Goal: Information Seeking & Learning: Check status

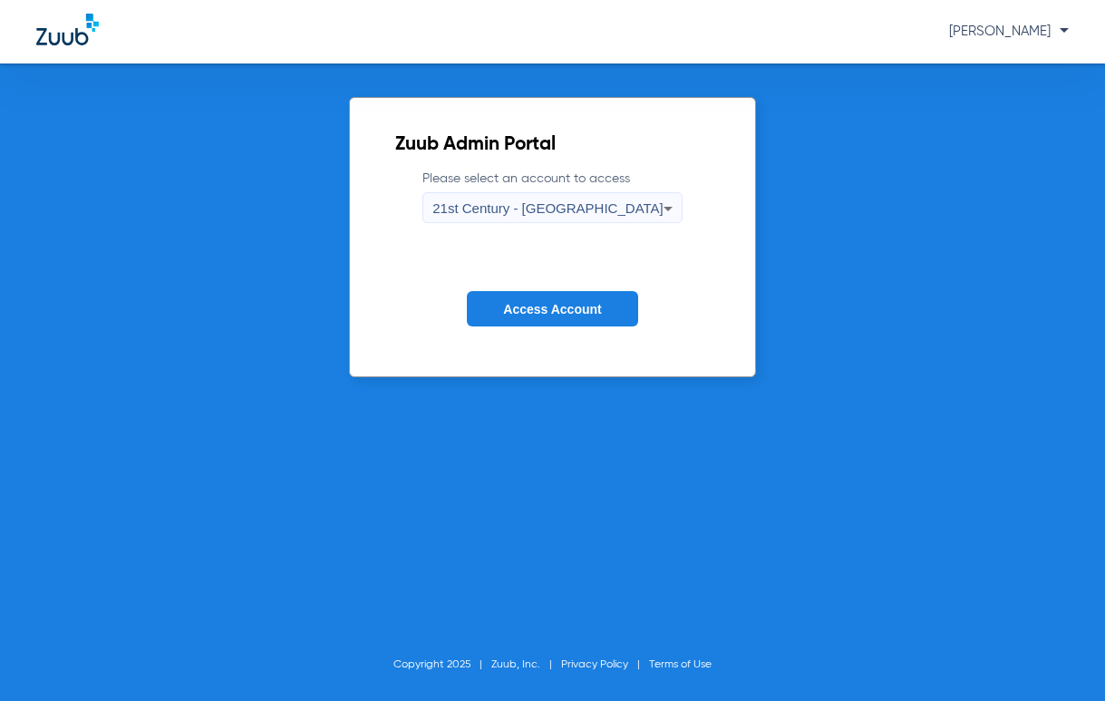
click at [657, 205] on icon at bounding box center [668, 209] width 22 height 22
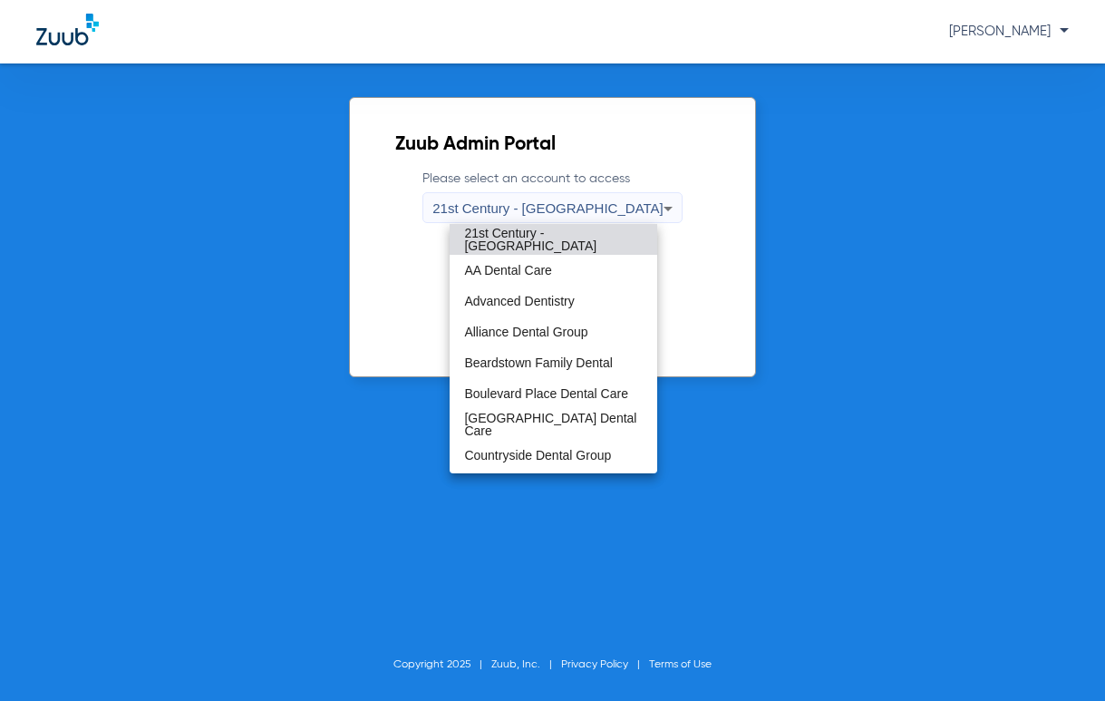
drag, startPoint x: 640, startPoint y: 252, endPoint x: 669, endPoint y: 374, distance: 124.9
click at [669, 374] on div "21st Century - [GEOGRAPHIC_DATA] AA Dental Care Advanced Dentistry Alliance Den…" at bounding box center [552, 350] width 1105 height 701
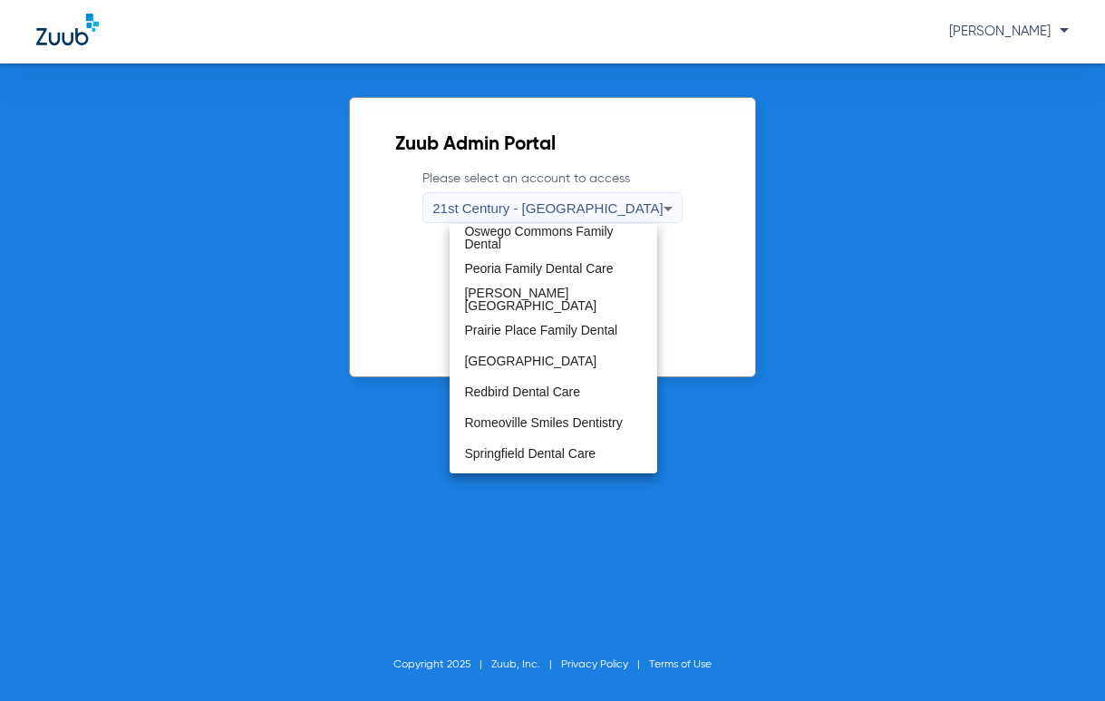
scroll to position [876, 0]
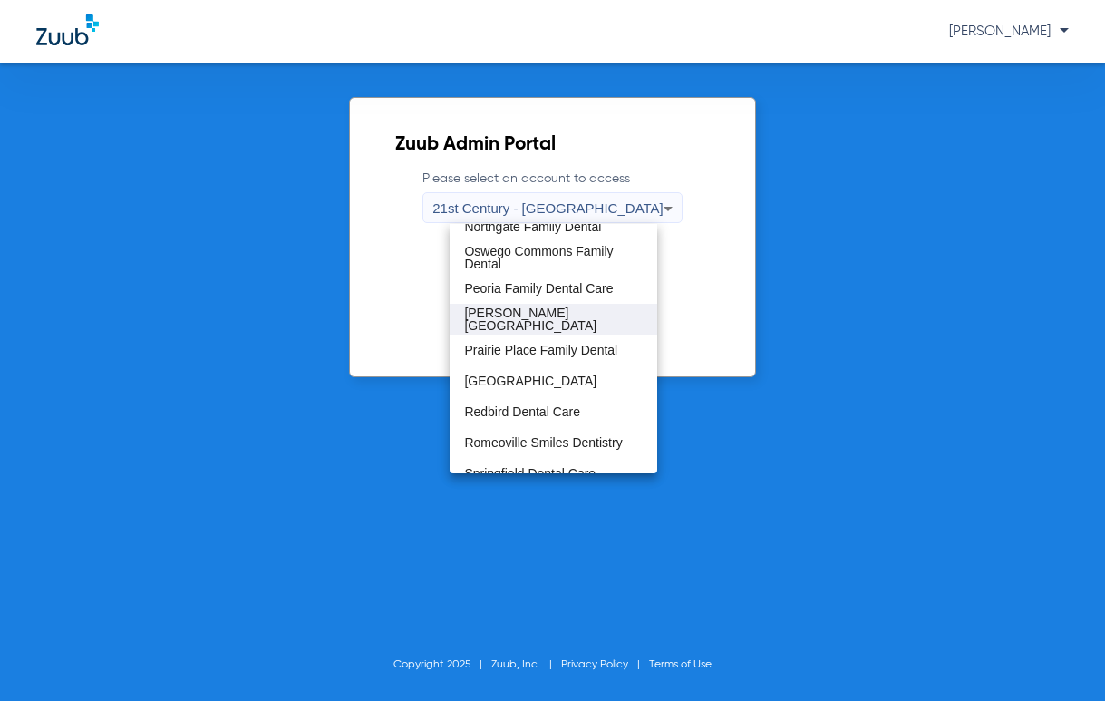
click at [564, 326] on mat-option "[PERSON_NAME][GEOGRAPHIC_DATA]" at bounding box center [553, 319] width 207 height 31
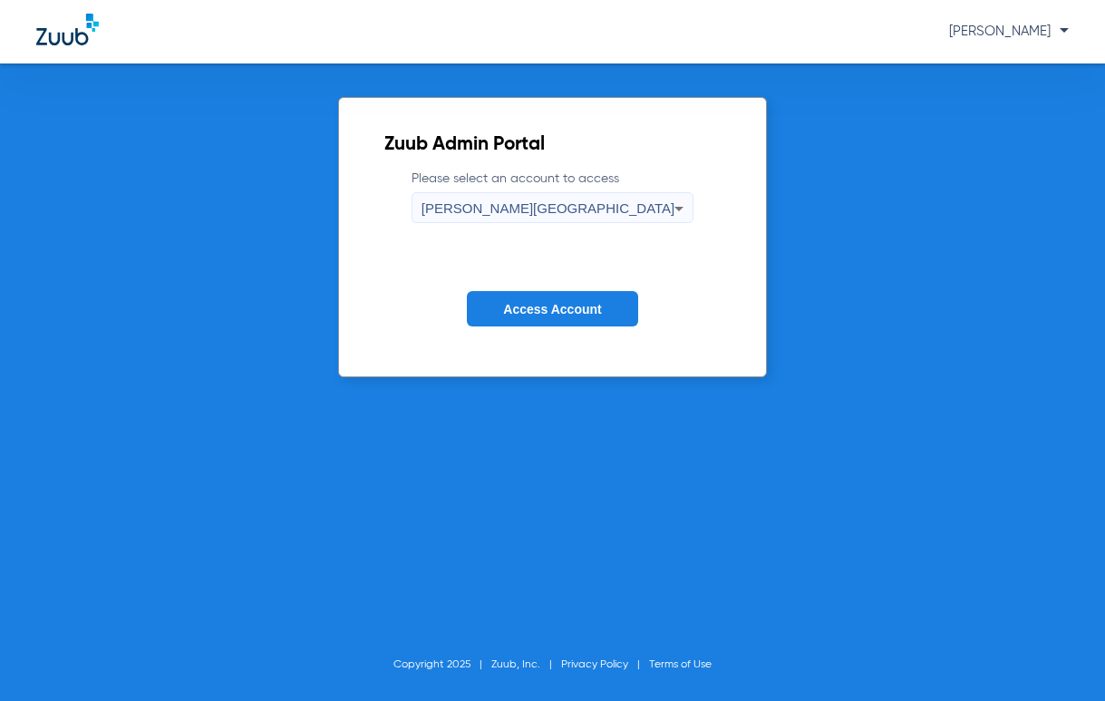
click at [560, 296] on button "Access Account" at bounding box center [552, 308] width 170 height 35
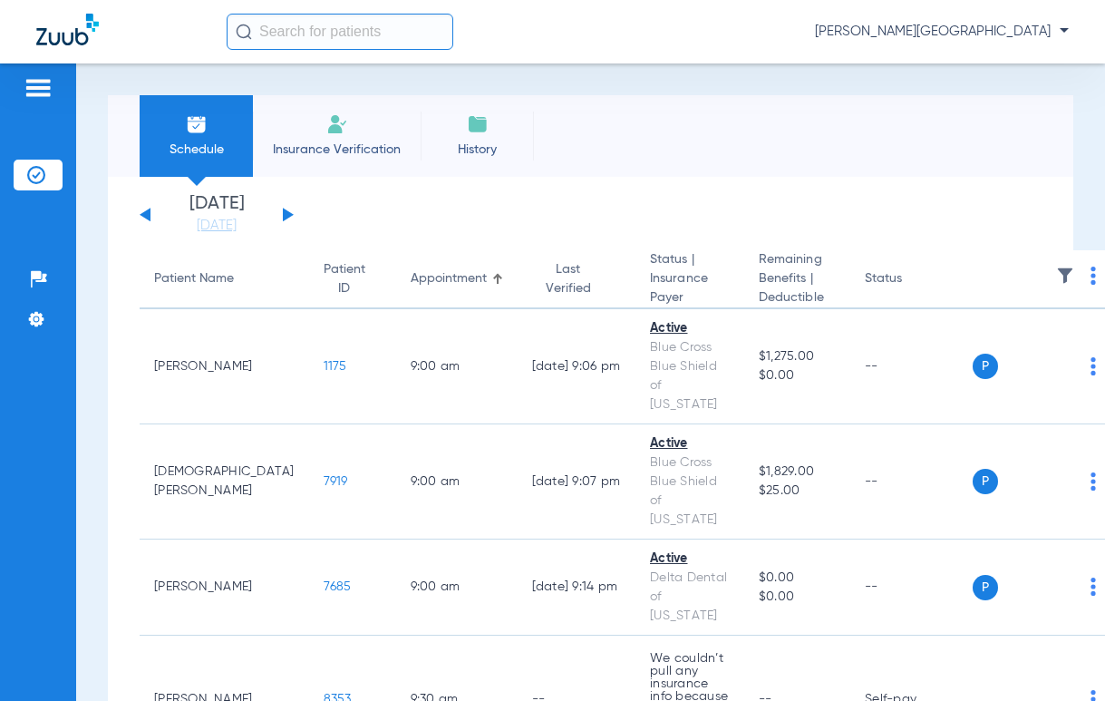
click at [324, 38] on input "text" at bounding box center [340, 32] width 227 height 36
drag, startPoint x: 324, startPoint y: 38, endPoint x: 297, endPoint y: 31, distance: 28.2
click at [297, 31] on input "text" at bounding box center [340, 32] width 227 height 36
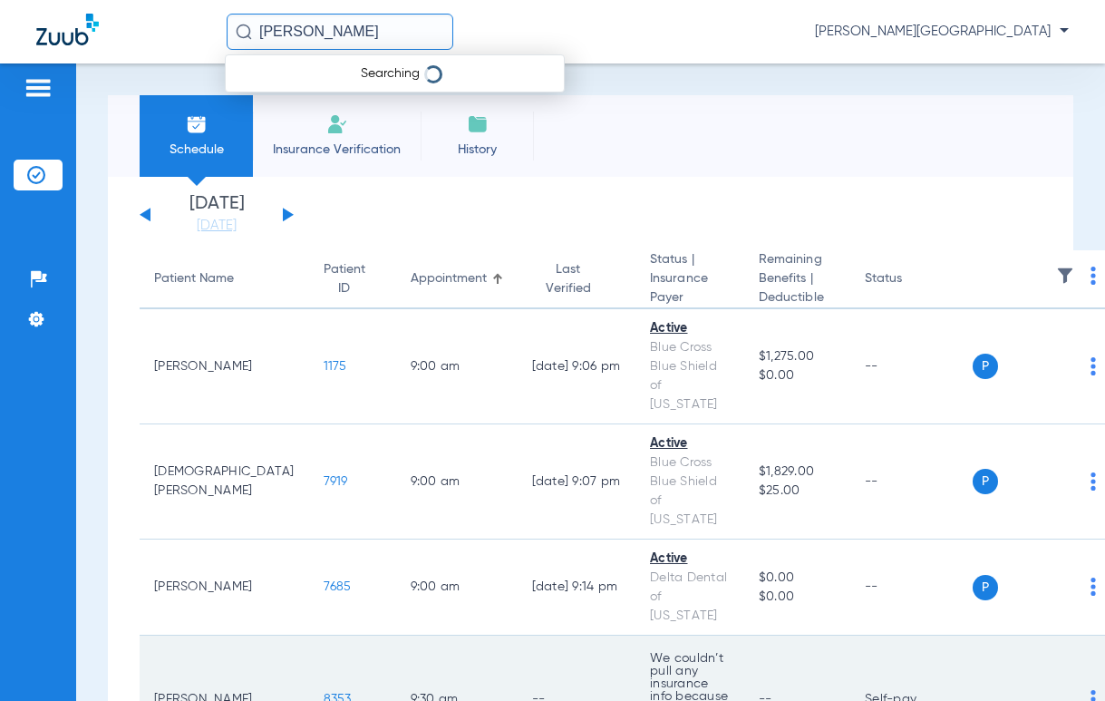
type input "J"
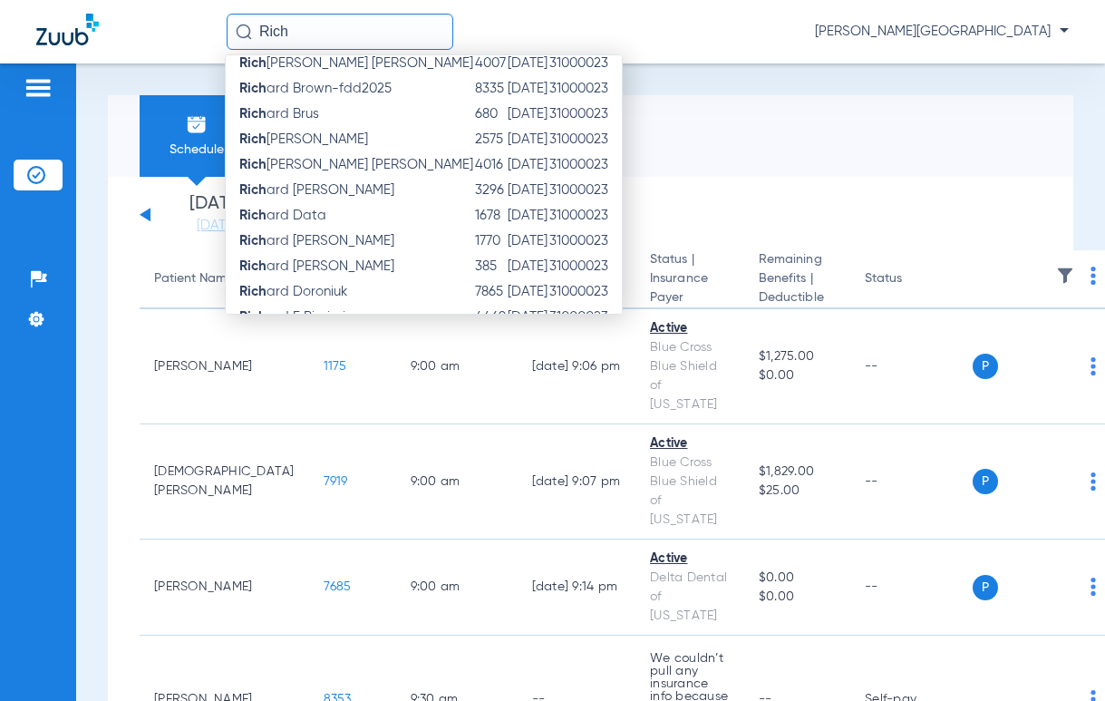
scroll to position [252, 0]
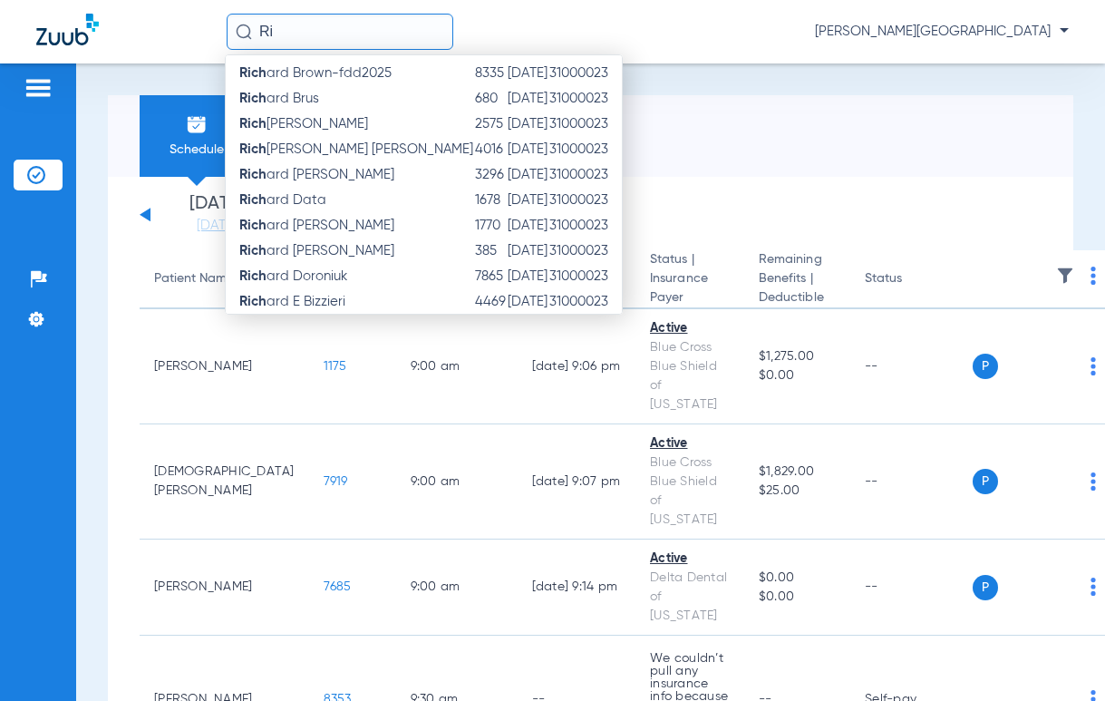
type input "R"
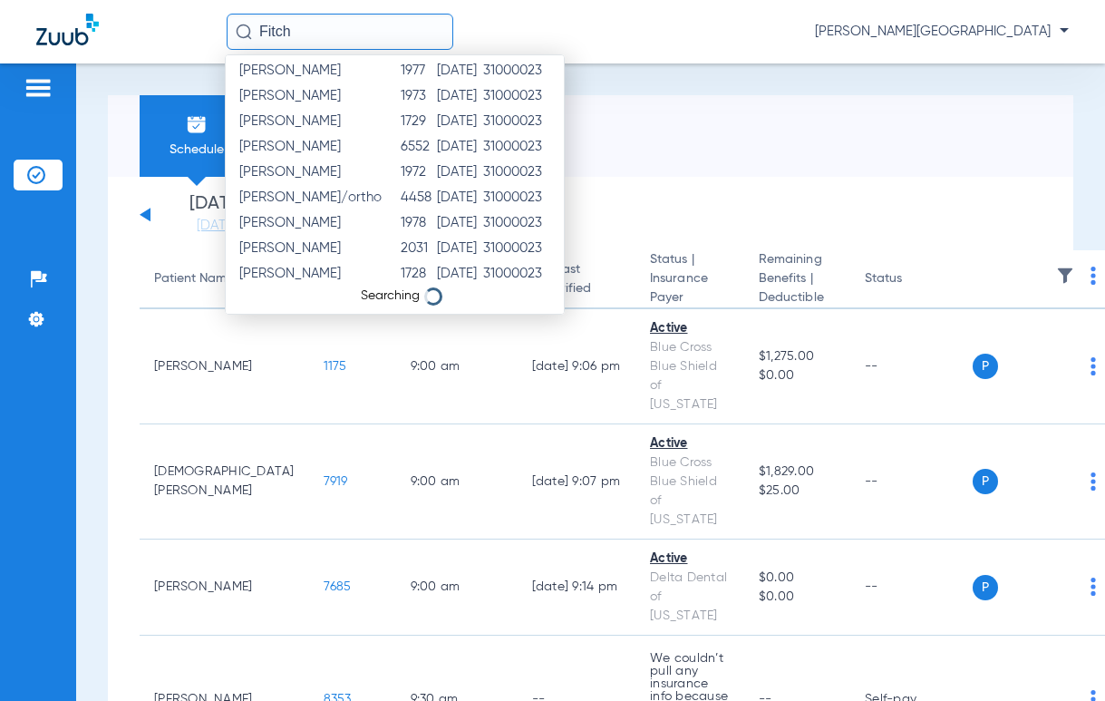
scroll to position [0, 0]
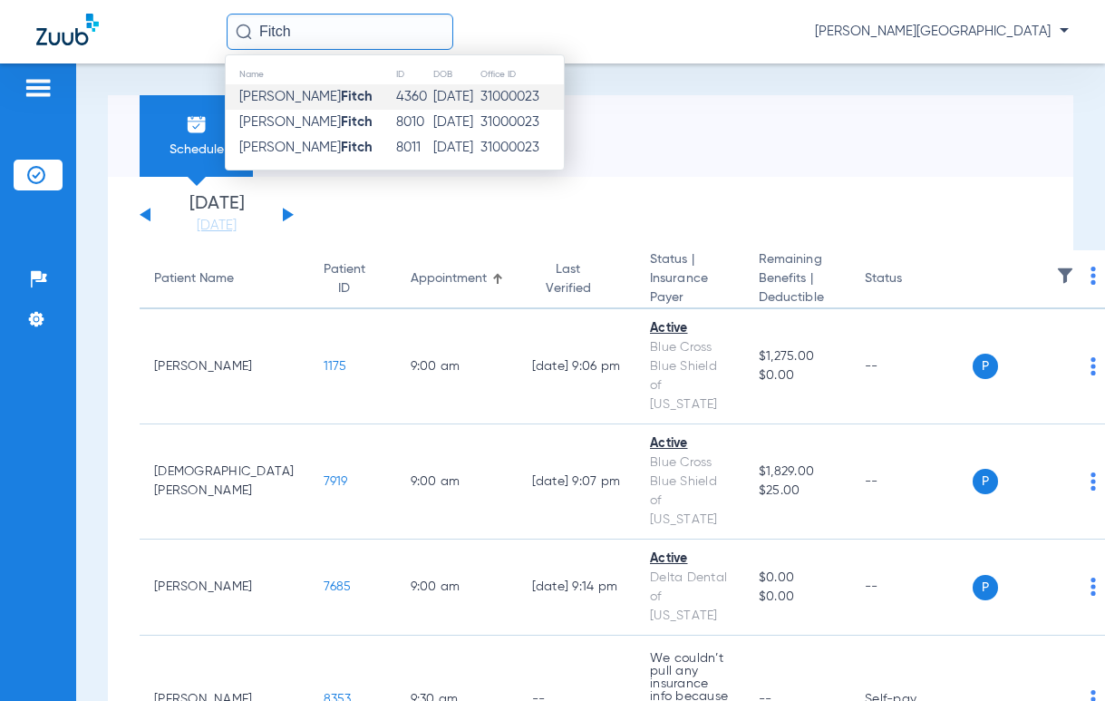
type input "Fitch"
click at [284, 95] on span "[PERSON_NAME]" at bounding box center [305, 97] width 133 height 14
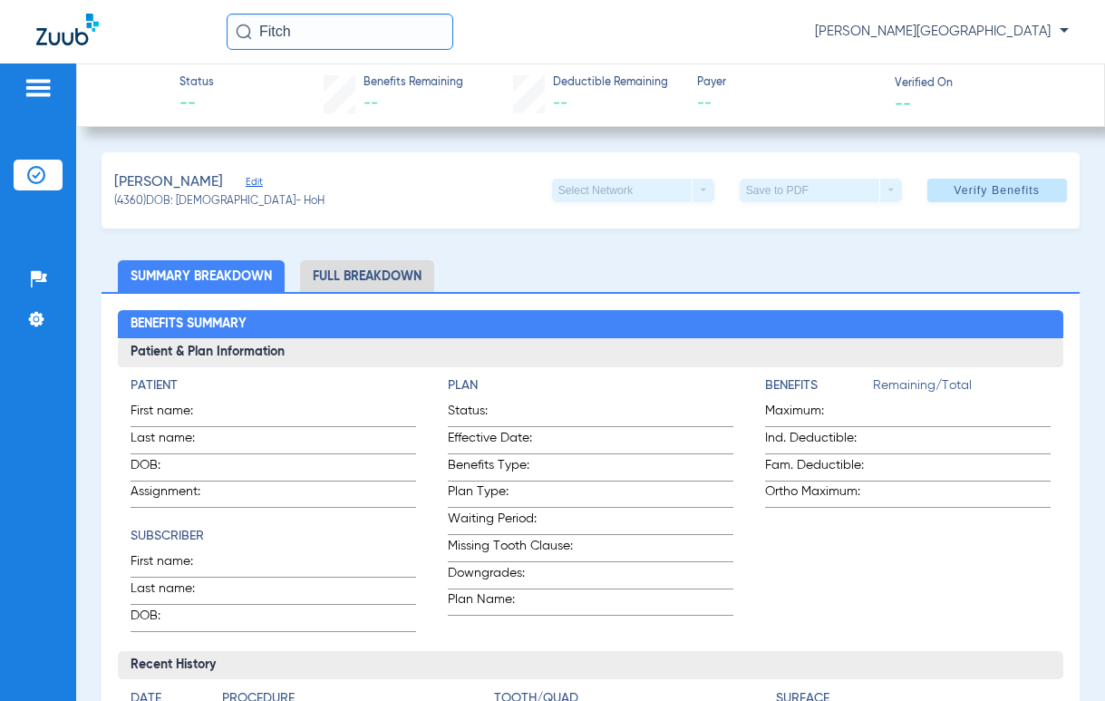
click at [363, 262] on li "Full Breakdown" at bounding box center [367, 276] width 134 height 32
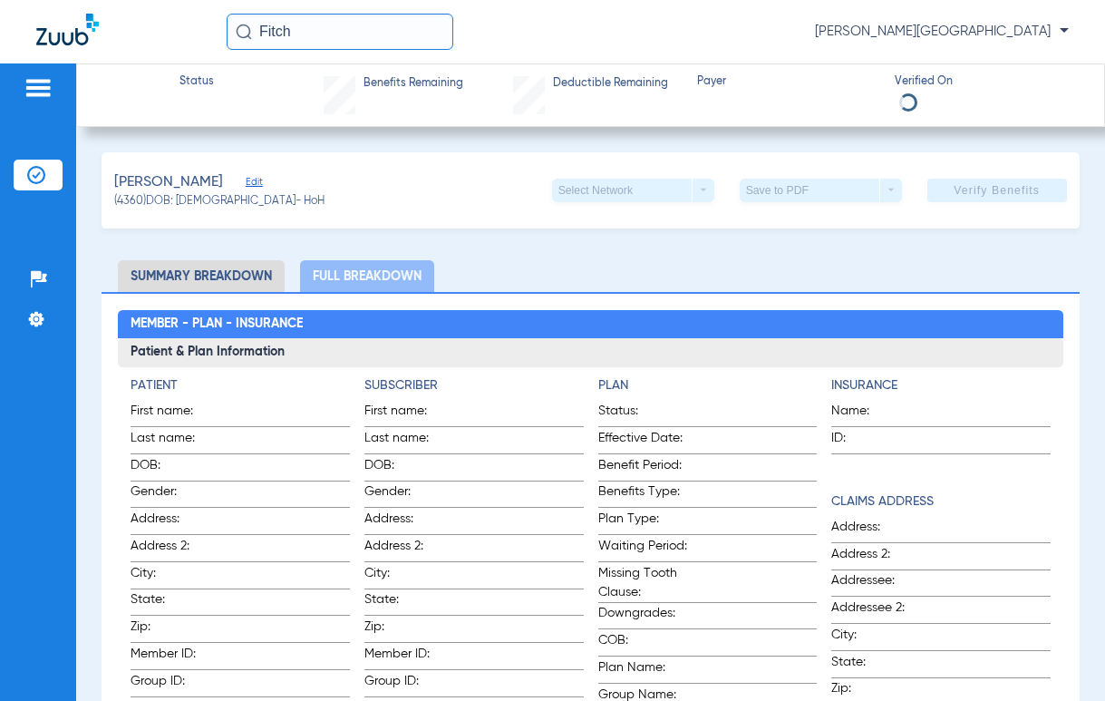
click at [178, 268] on li "Summary Breakdown" at bounding box center [201, 276] width 167 height 32
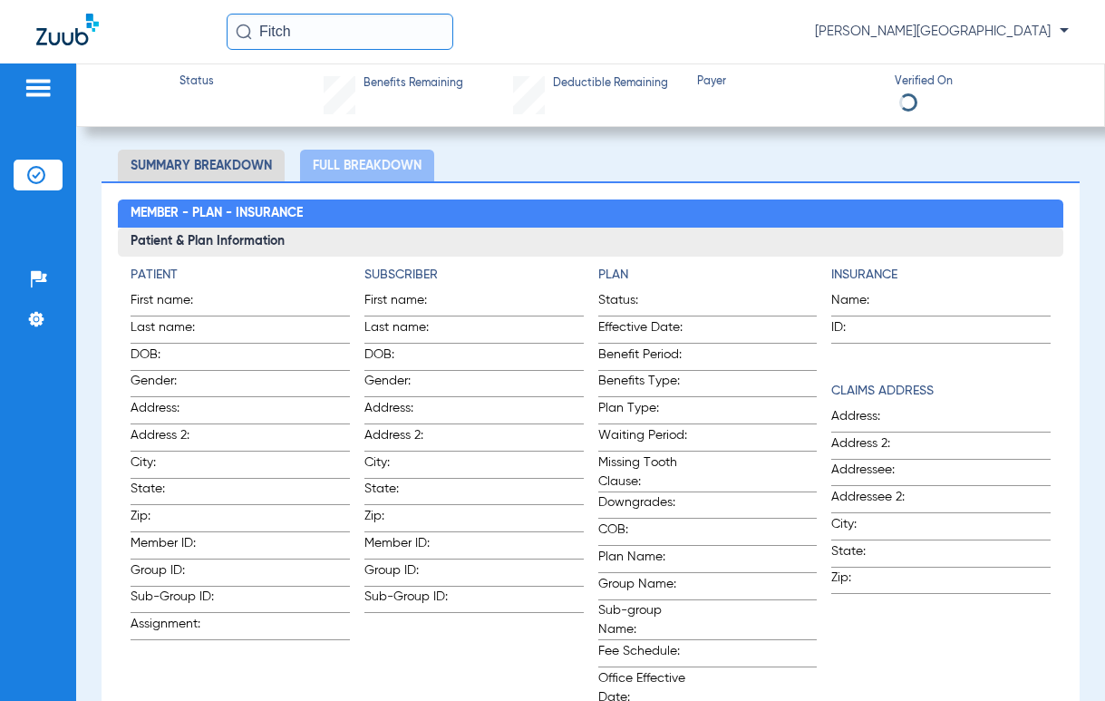
scroll to position [27, 0]
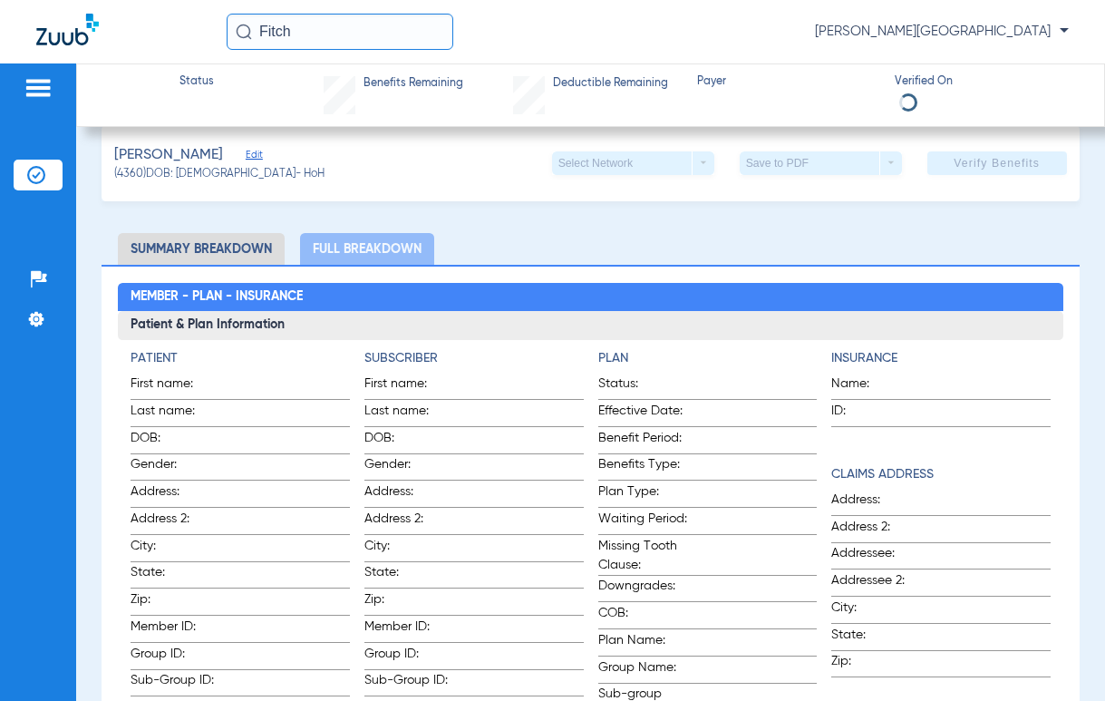
click at [186, 250] on li "Summary Breakdown" at bounding box center [201, 249] width 167 height 32
click at [304, 33] on input "Fitch" at bounding box center [340, 32] width 227 height 36
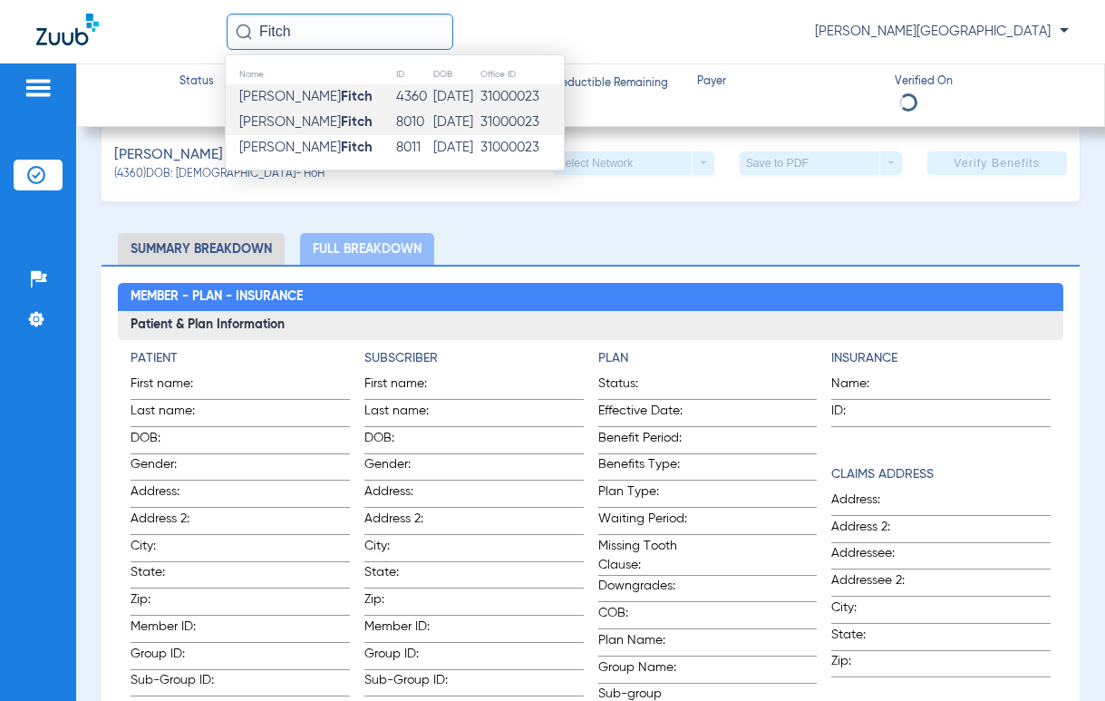
click at [275, 124] on span "[PERSON_NAME]" at bounding box center [305, 122] width 133 height 14
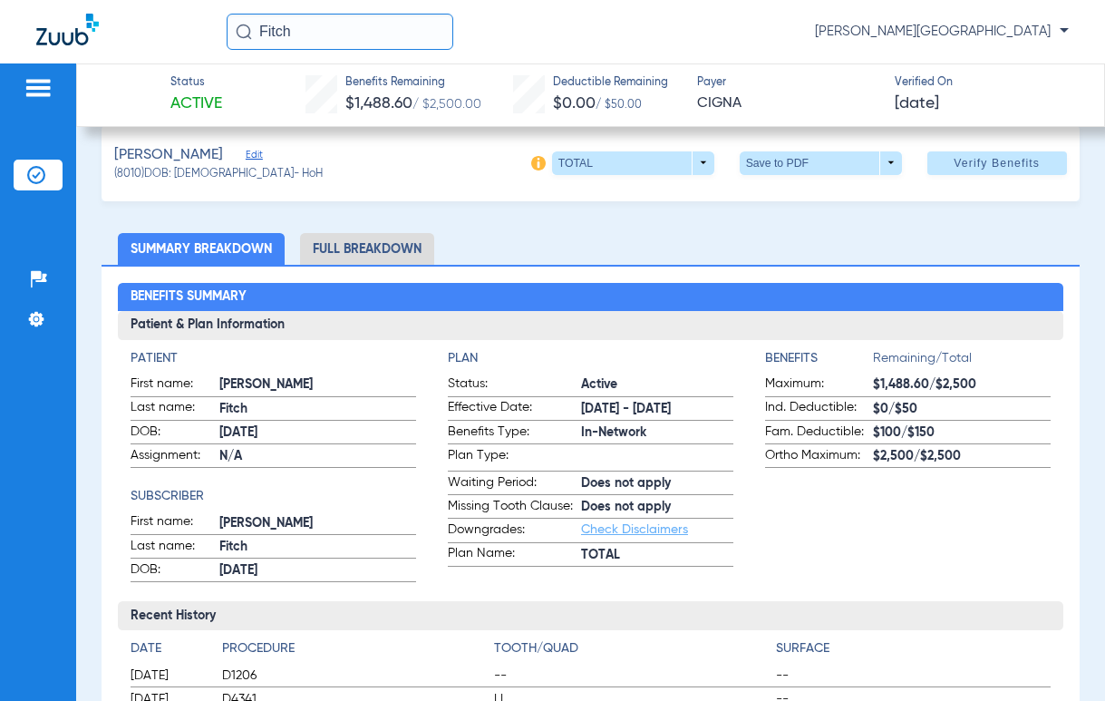
click at [336, 240] on li "Full Breakdown" at bounding box center [367, 249] width 134 height 32
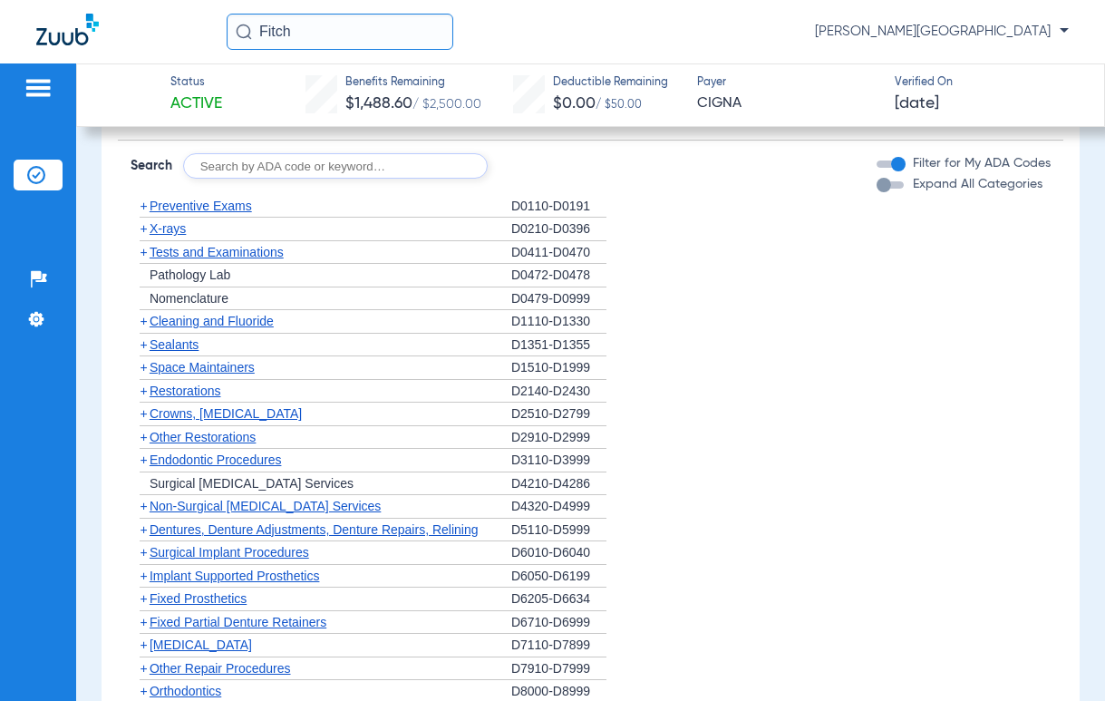
scroll to position [1872, 0]
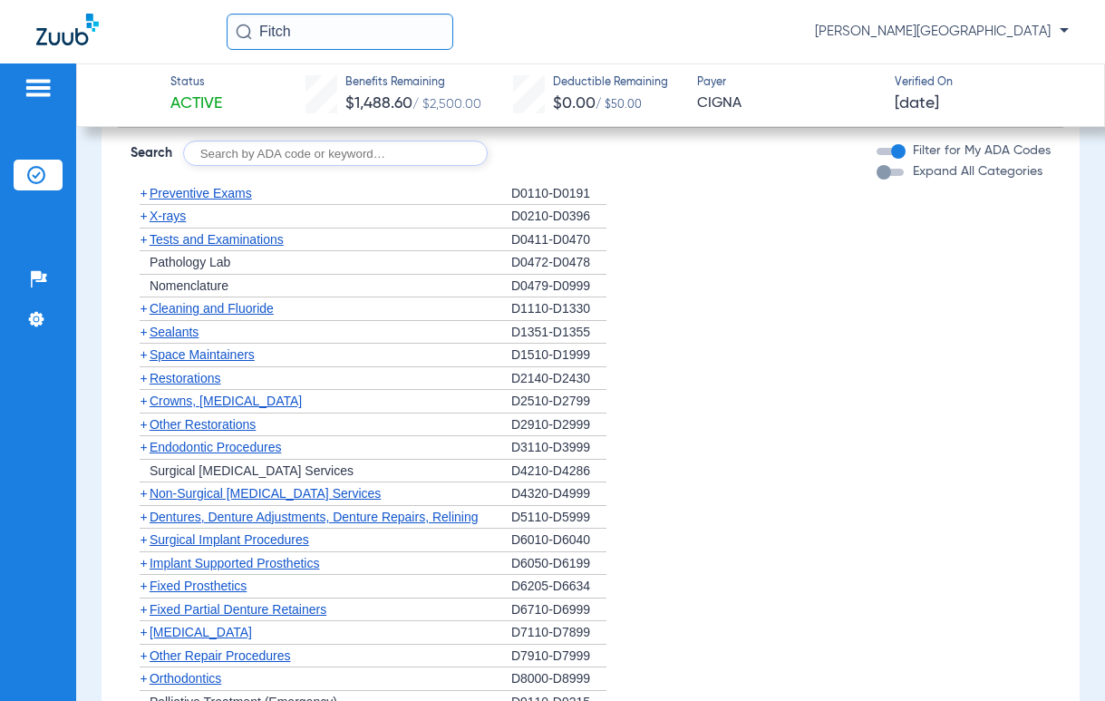
click at [304, 166] on input "text" at bounding box center [335, 153] width 305 height 25
type input "D4341"
click at [560, 166] on button "Search" at bounding box center [556, 153] width 72 height 25
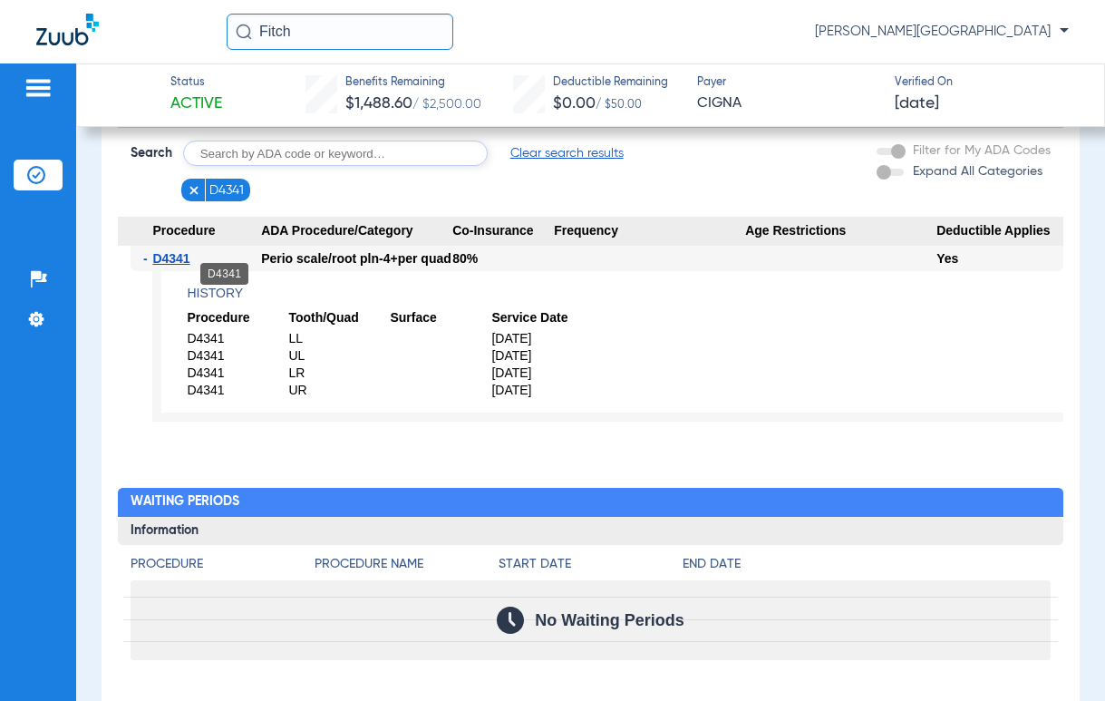
click at [173, 266] on span "D4341" at bounding box center [170, 258] width 37 height 15
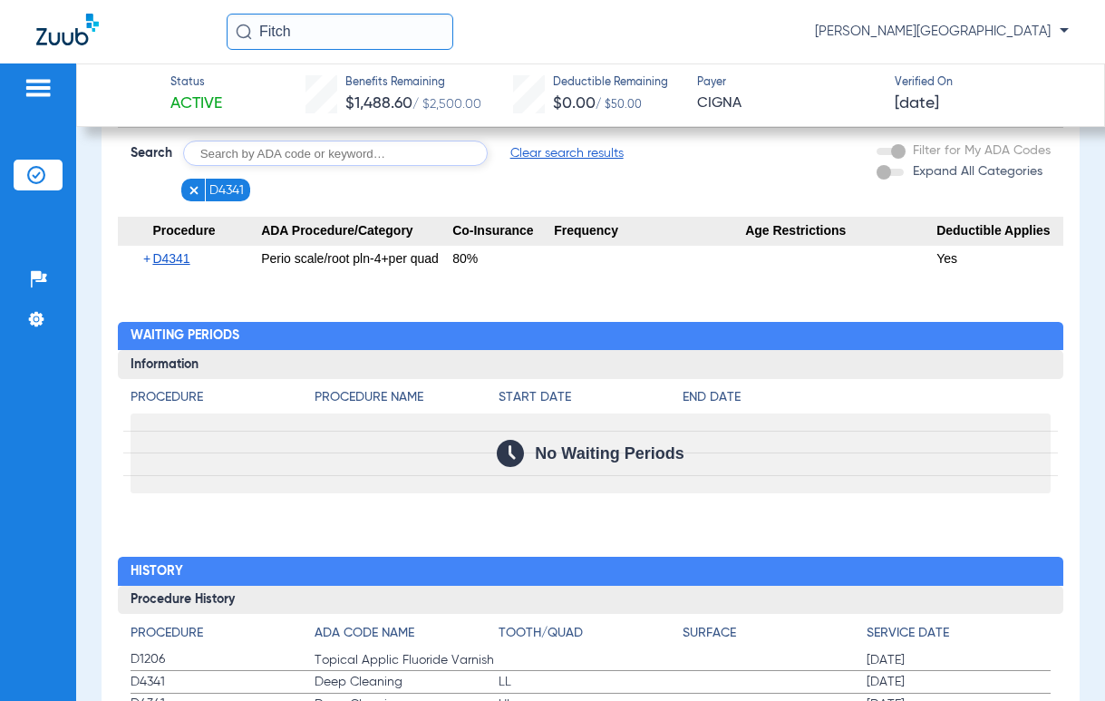
click at [168, 266] on span "D4341" at bounding box center [170, 258] width 37 height 15
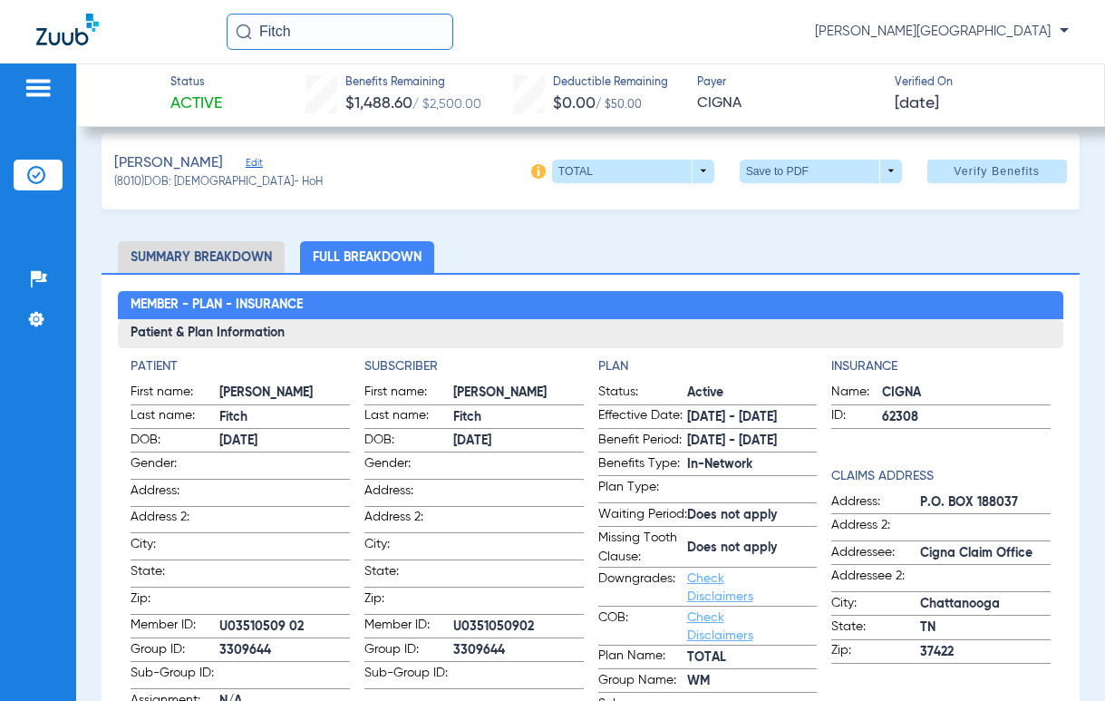
scroll to position [0, 0]
